Goal: Find specific fact: Find specific fact

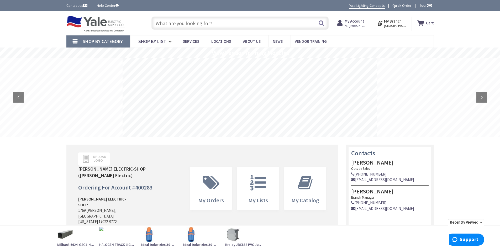
click at [197, 21] on input "text" at bounding box center [239, 23] width 177 height 13
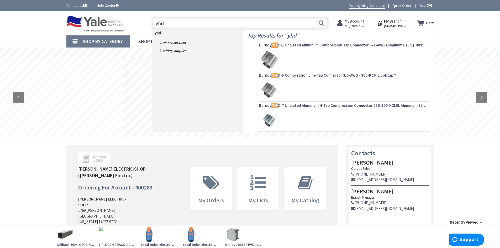
type input "yhd3"
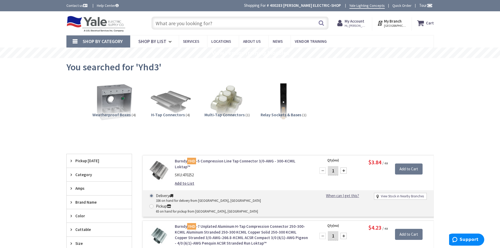
click at [206, 23] on input "text" at bounding box center [239, 23] width 177 height 13
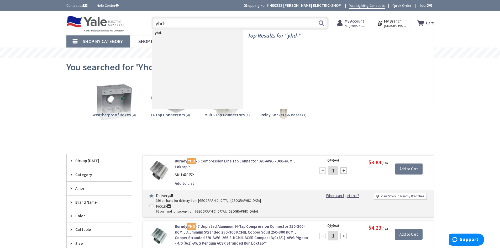
type input "yhd-3"
